Goal: Information Seeking & Learning: Learn about a topic

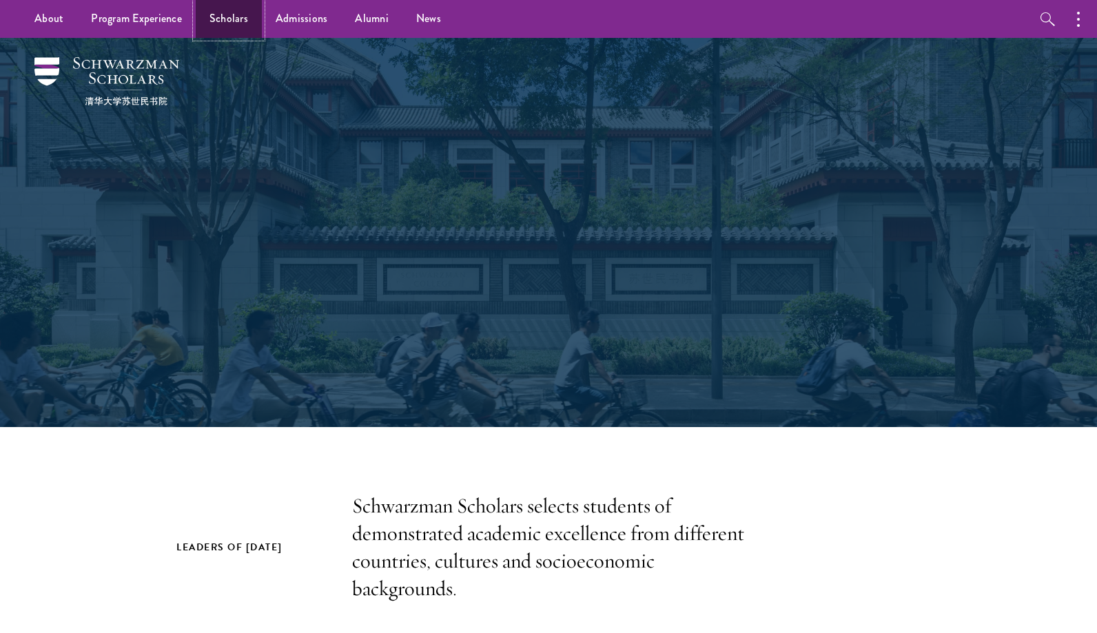
click at [232, 6] on link "Scholars" at bounding box center [229, 19] width 66 height 38
click at [222, 17] on link "Scholars" at bounding box center [229, 19] width 66 height 38
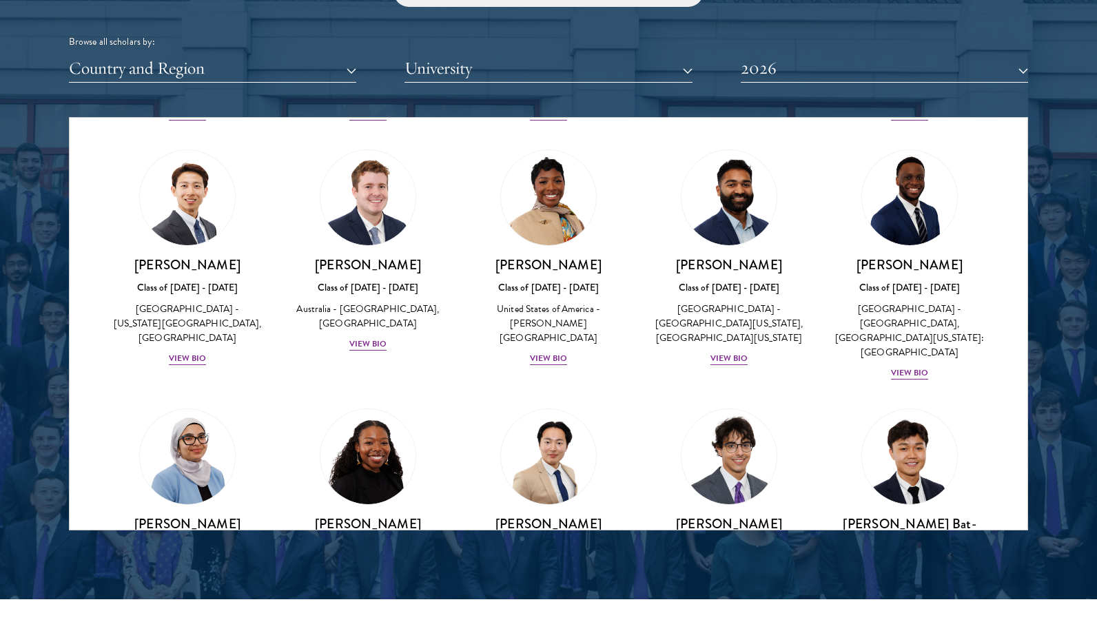
scroll to position [502, 0]
